Goal: Information Seeking & Learning: Stay updated

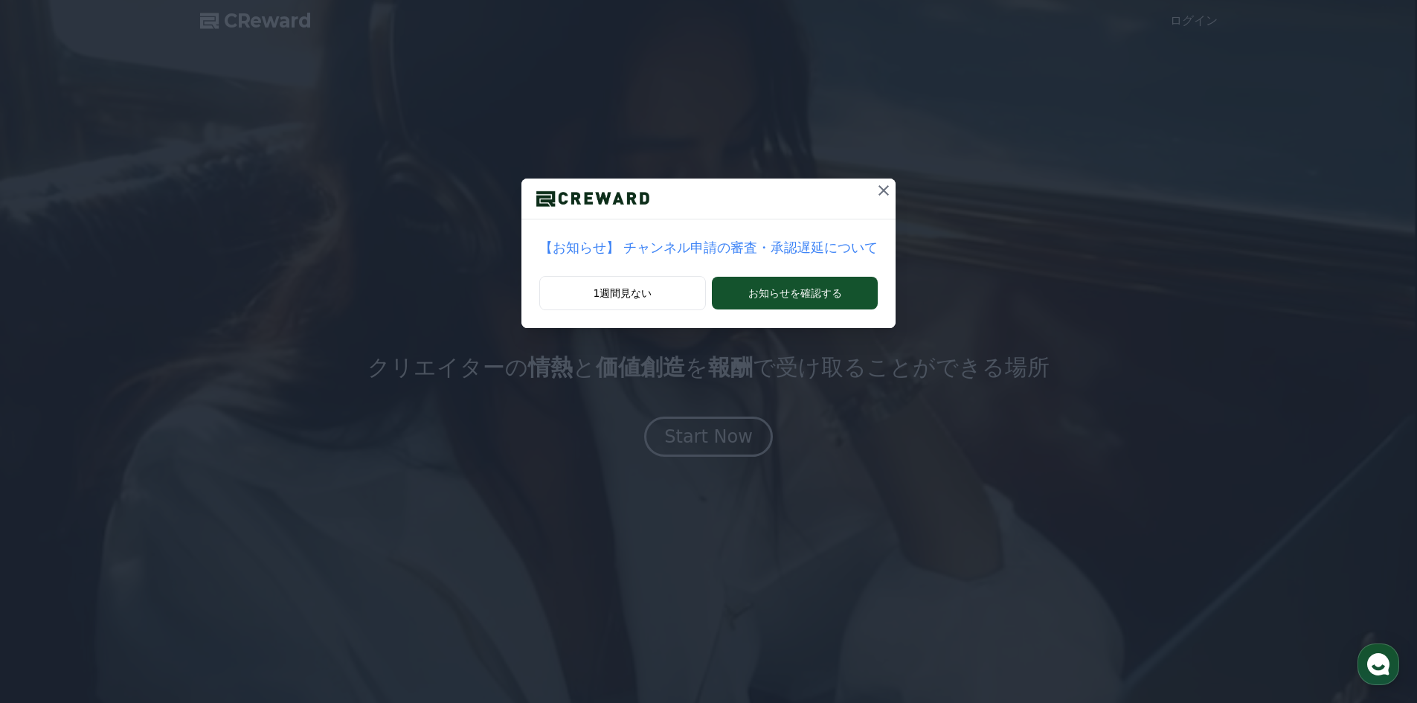
click at [734, 246] on p "【お知らせ】 チャンネル申請の審査・承認遅延について" at bounding box center [708, 247] width 339 height 21
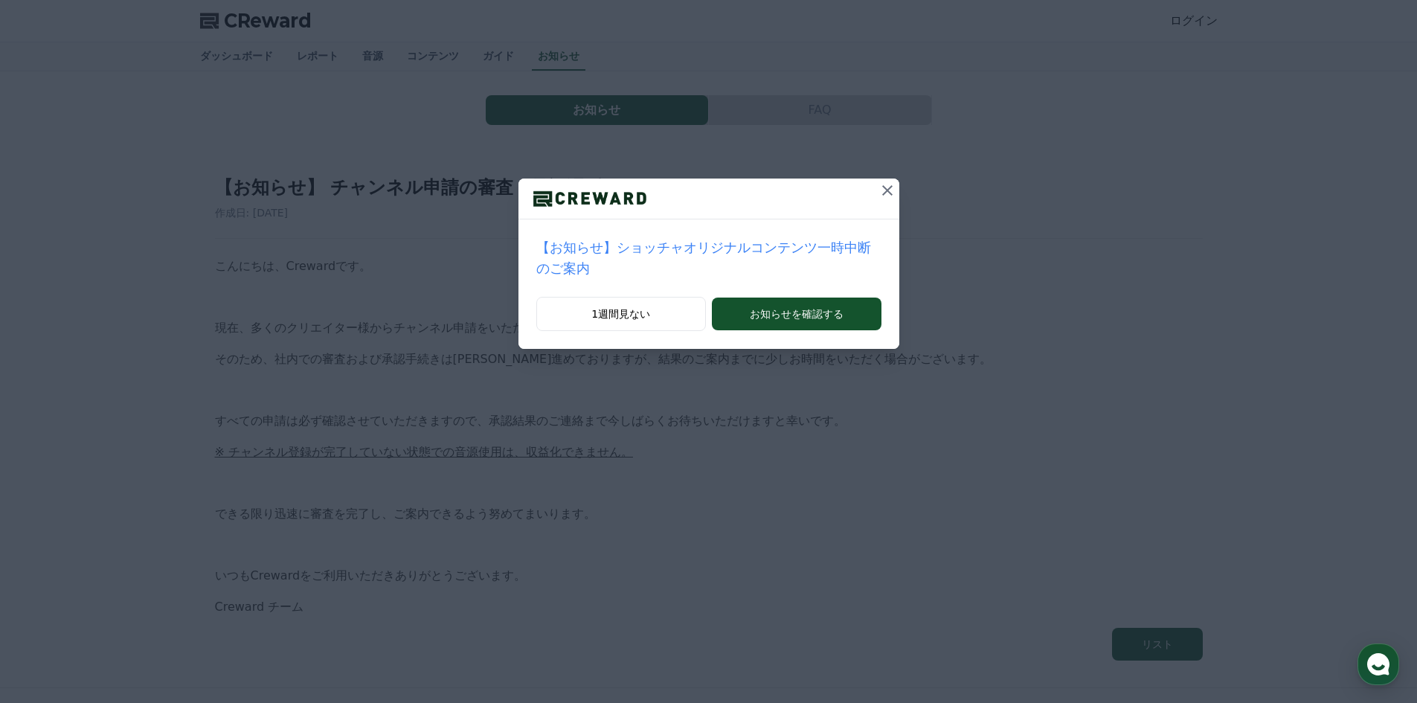
click at [879, 191] on icon at bounding box center [888, 191] width 18 height 18
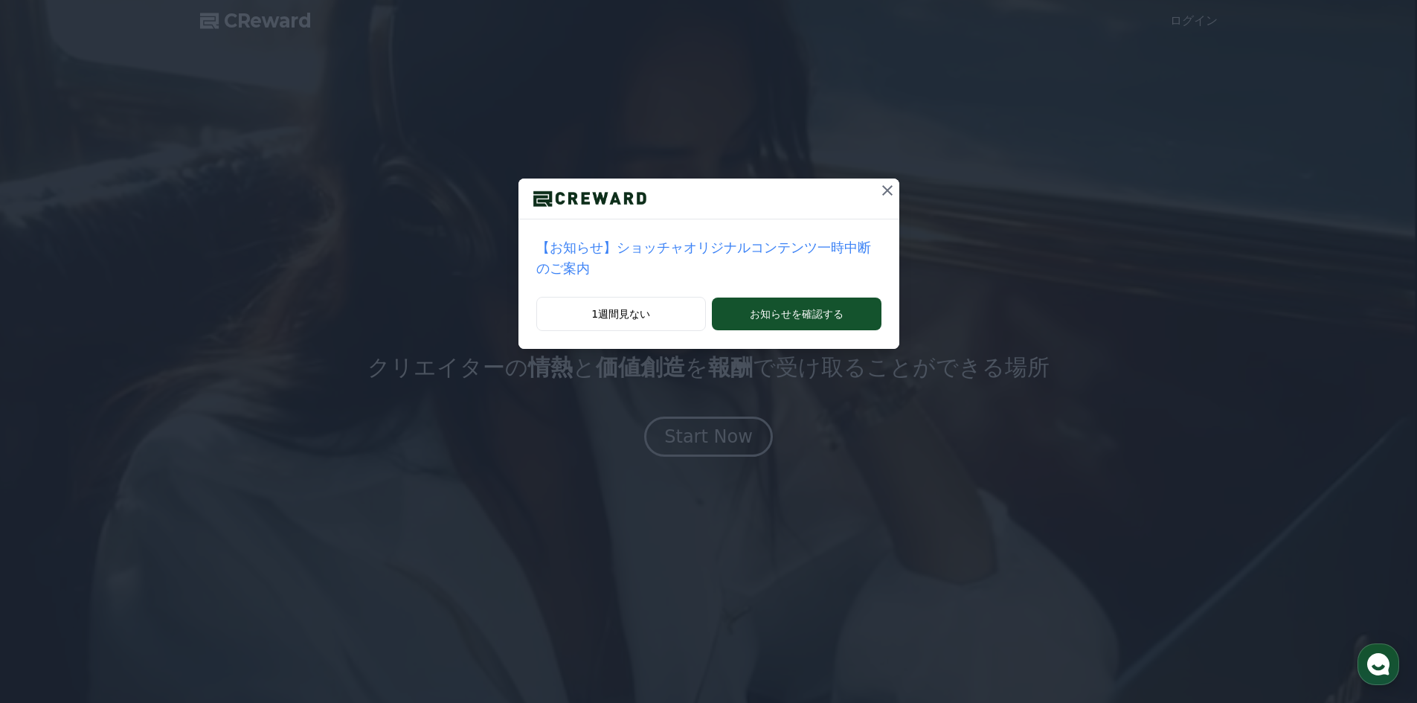
click at [879, 185] on icon at bounding box center [888, 191] width 18 height 18
